Goal: Navigation & Orientation: Find specific page/section

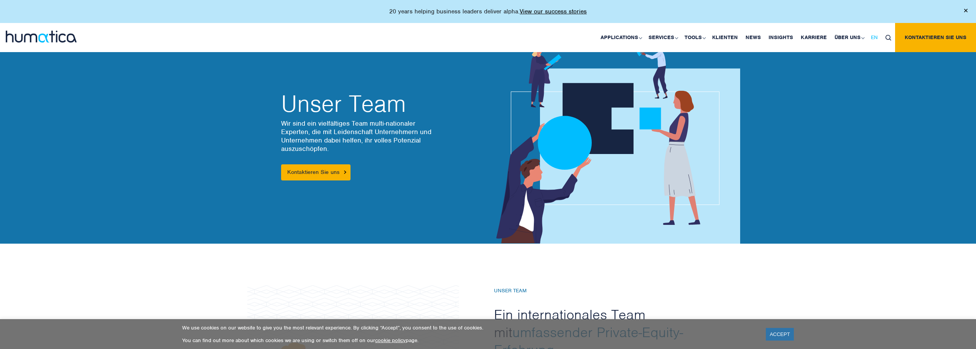
click at [873, 37] on span "EN" at bounding box center [874, 37] width 7 height 7
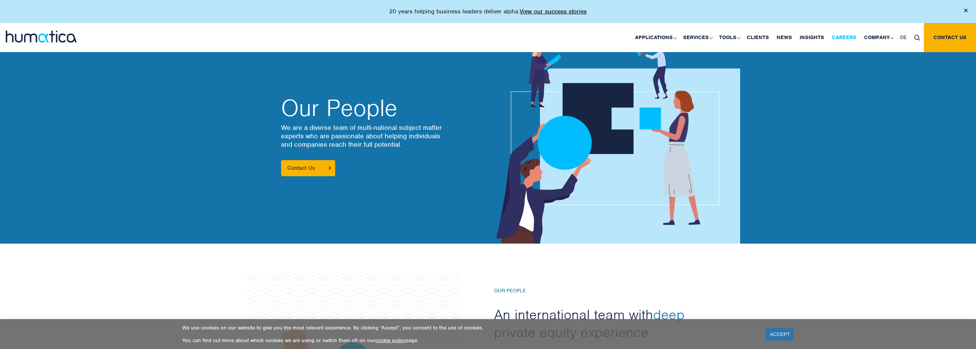
click at [842, 35] on link "Careers" at bounding box center [844, 37] width 32 height 29
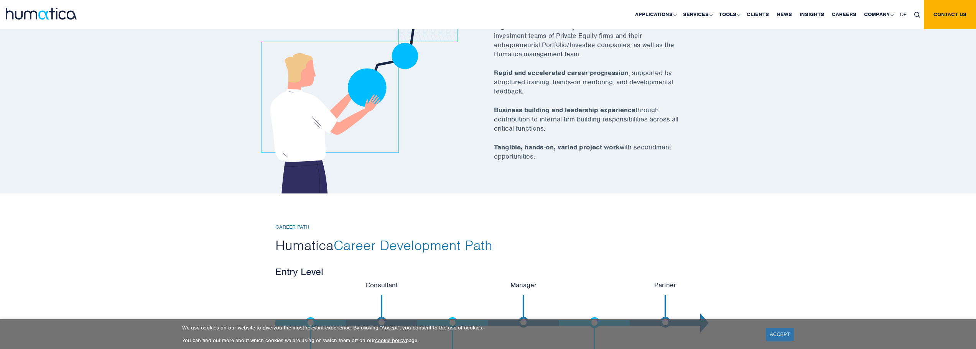
scroll to position [1457, 0]
